Goal: Task Accomplishment & Management: Use online tool/utility

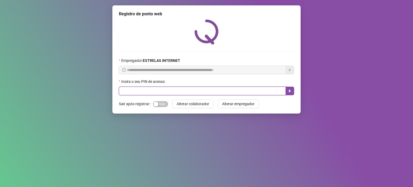
click at [186, 90] on input "text" at bounding box center [202, 91] width 167 height 9
type input "*****"
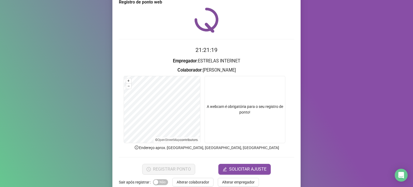
scroll to position [23, 0]
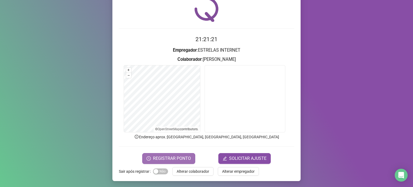
click at [177, 156] on span "REGISTRAR PONTO" at bounding box center [172, 158] width 38 height 6
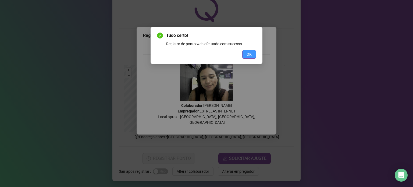
click at [252, 54] on button "OK" at bounding box center [249, 54] width 14 height 9
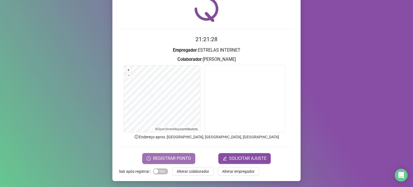
click at [186, 158] on span "REGISTRAR PONTO" at bounding box center [172, 158] width 38 height 6
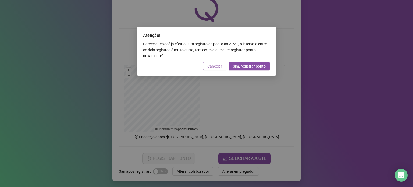
click at [216, 66] on span "Cancelar" at bounding box center [214, 66] width 15 height 6
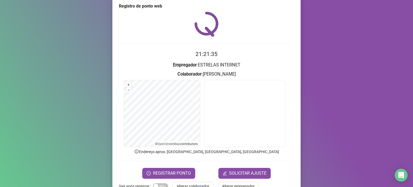
scroll to position [0, 0]
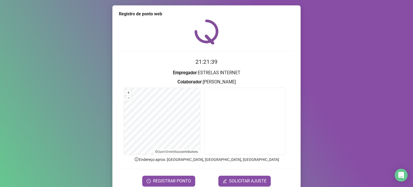
drag, startPoint x: 380, startPoint y: 72, endPoint x: 284, endPoint y: 71, distance: 95.7
click at [380, 72] on div "Registro de ponto web 21:21:39 Empregador : ESTRELAS INTERNET Colaborador : [PE…" at bounding box center [206, 93] width 413 height 187
click at [174, 180] on span "REGISTRAR PONTO" at bounding box center [172, 181] width 38 height 6
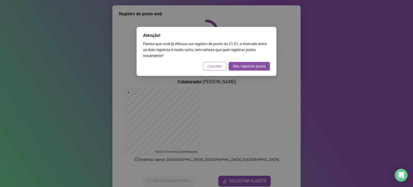
click at [208, 66] on button "Cancelar" at bounding box center [214, 66] width 23 height 9
